Goal: Task Accomplishment & Management: Complete application form

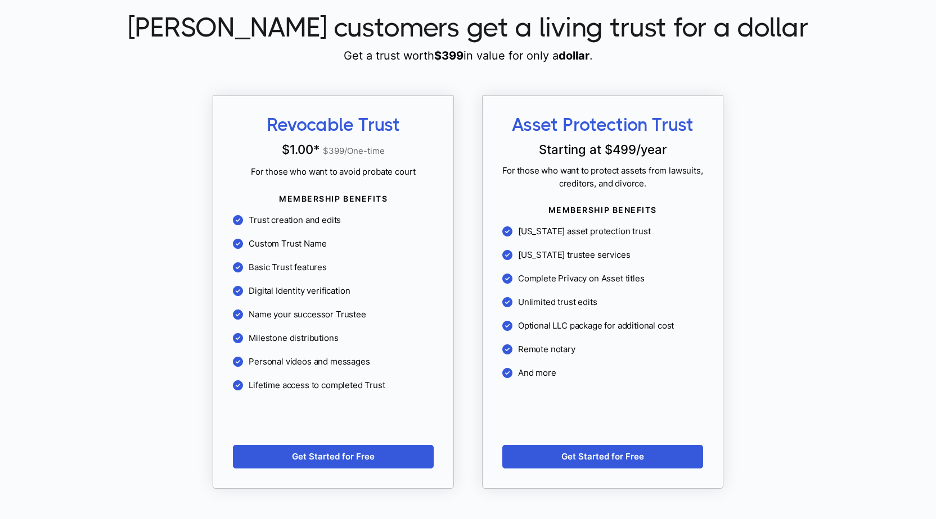
scroll to position [1012, 0]
